Goal: Navigation & Orientation: Find specific page/section

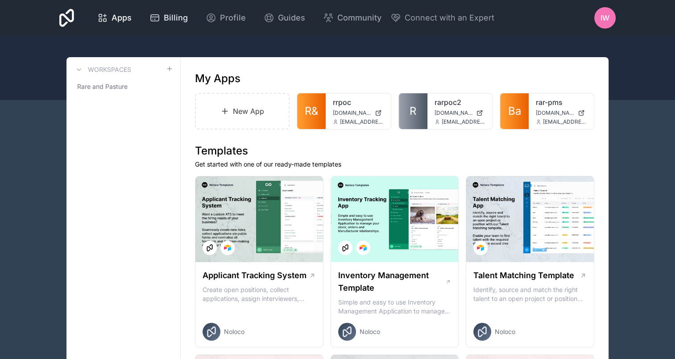
click at [164, 14] on span "Billing" at bounding box center [176, 18] width 24 height 12
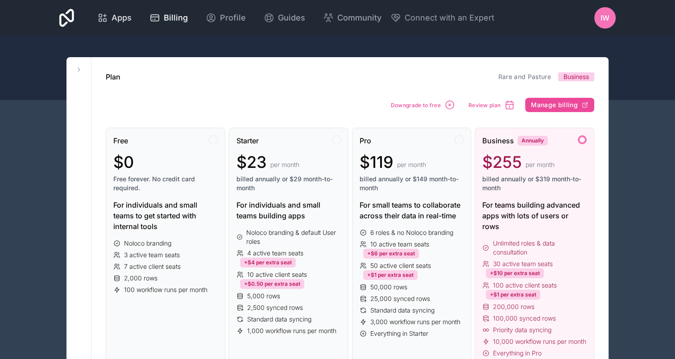
click at [124, 20] on span "Apps" at bounding box center [122, 18] width 20 height 12
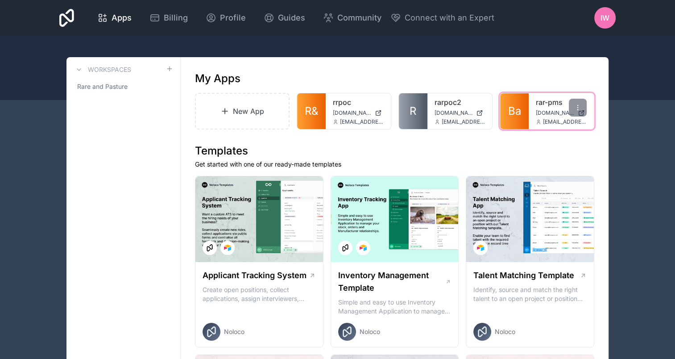
click at [523, 107] on link "Ba" at bounding box center [514, 111] width 29 height 36
